Goal: Find specific page/section: Find specific page/section

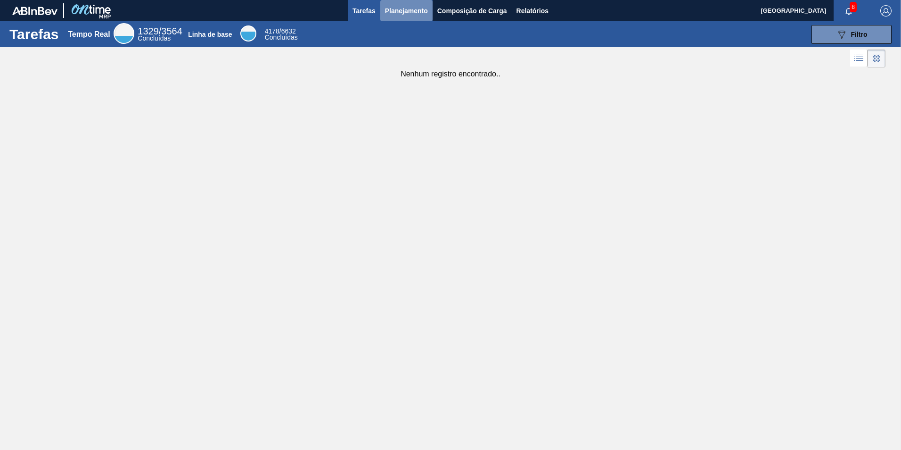
click at [411, 14] on span "Planejamento" at bounding box center [406, 10] width 43 height 11
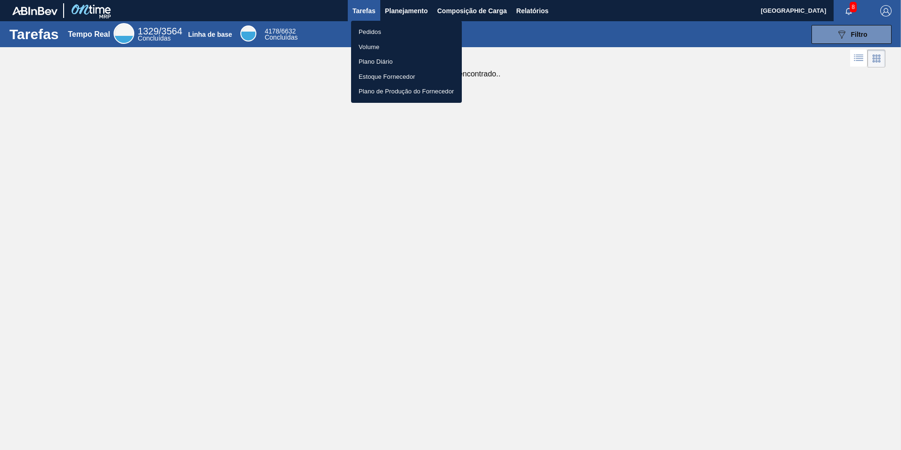
click at [401, 28] on li "Pedidos" at bounding box center [406, 32] width 111 height 15
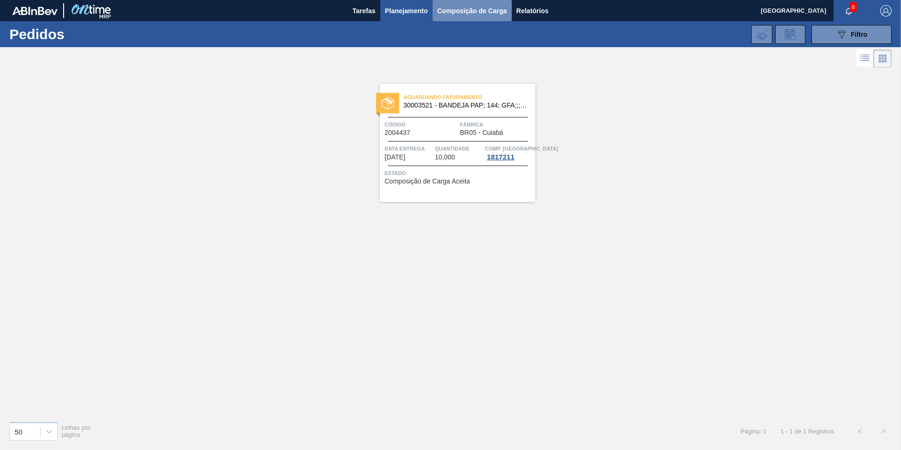
click at [461, 16] on span "Composição de Carga" at bounding box center [472, 10] width 70 height 11
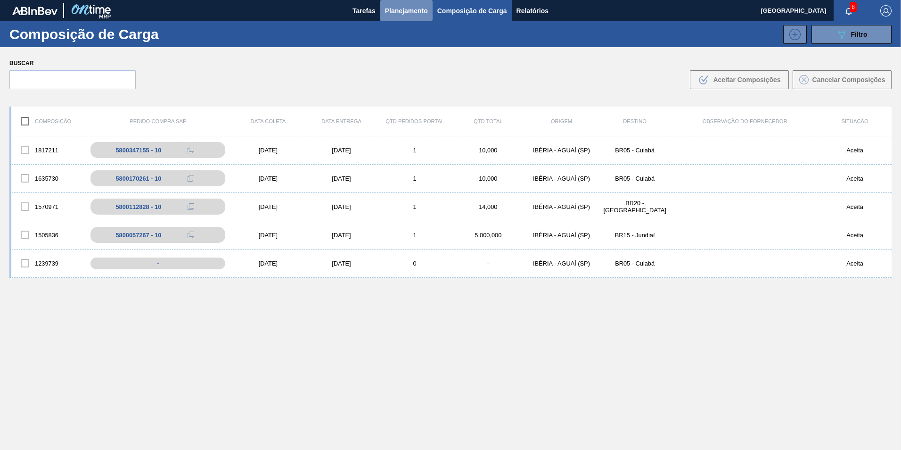
click at [399, 10] on span "Planejamento" at bounding box center [406, 10] width 43 height 11
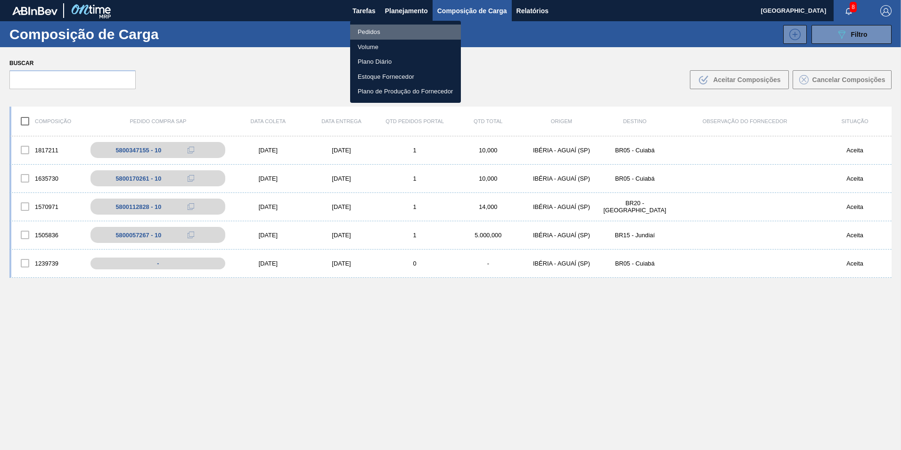
click at [380, 30] on li "Pedidos" at bounding box center [405, 32] width 111 height 15
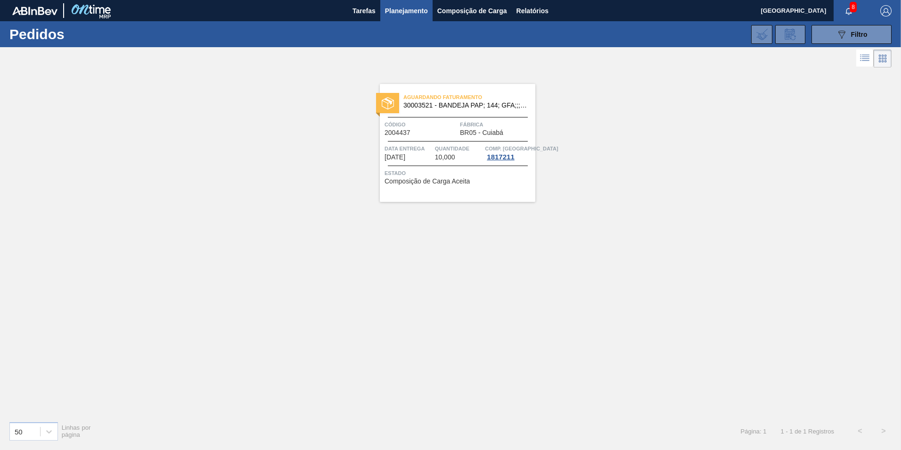
click at [407, 96] on span "Aguardando Faturamento" at bounding box center [469, 96] width 132 height 9
